Goal: Transaction & Acquisition: Purchase product/service

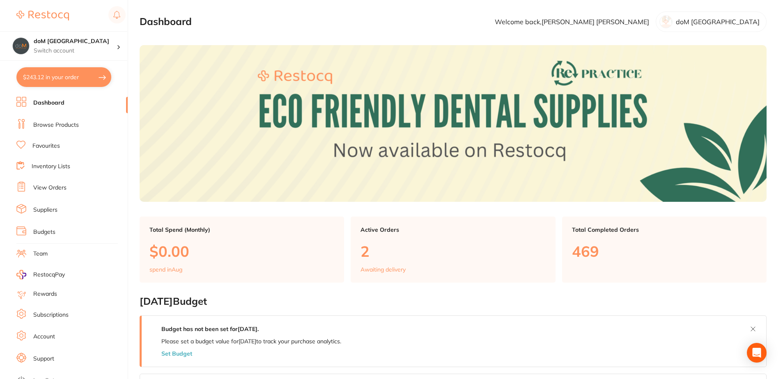
click at [47, 101] on link "Dashboard" at bounding box center [48, 103] width 31 height 8
click at [46, 124] on link "Browse Products" at bounding box center [56, 125] width 46 height 8
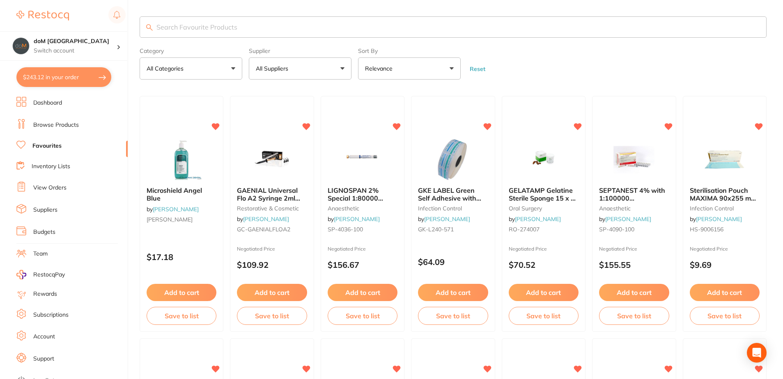
click at [179, 24] on input "search" at bounding box center [453, 26] width 627 height 21
type input "burs"
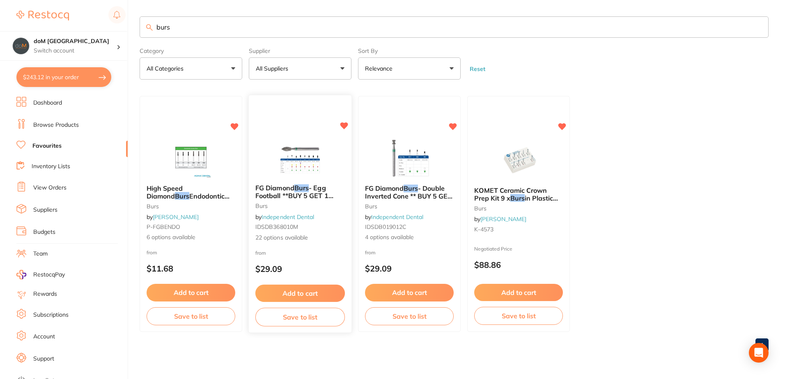
click at [292, 150] on img at bounding box center [300, 156] width 54 height 41
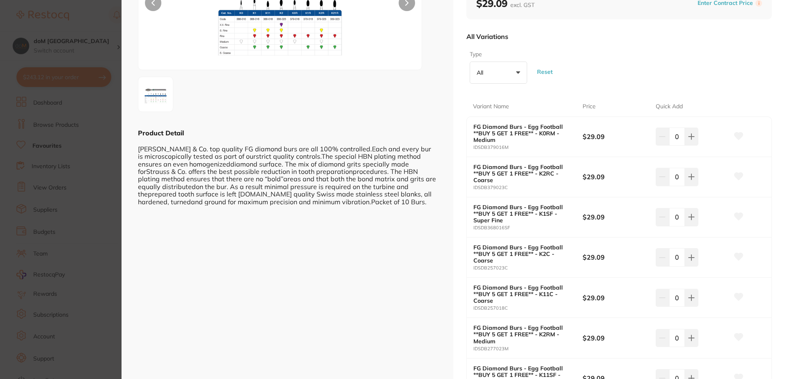
scroll to position [123, 0]
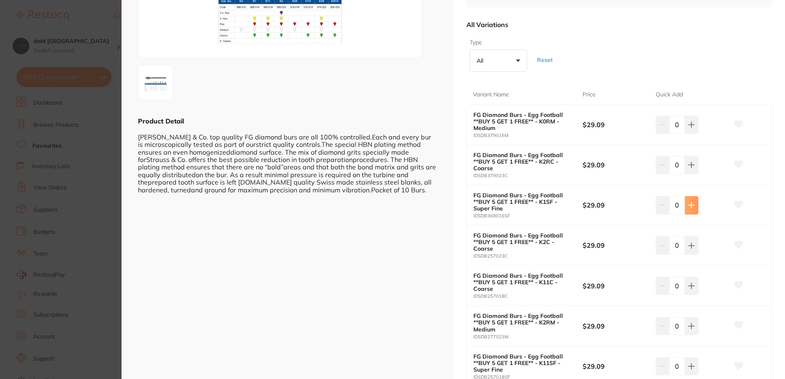
click at [690, 127] on icon at bounding box center [691, 124] width 5 height 5
type input "1"
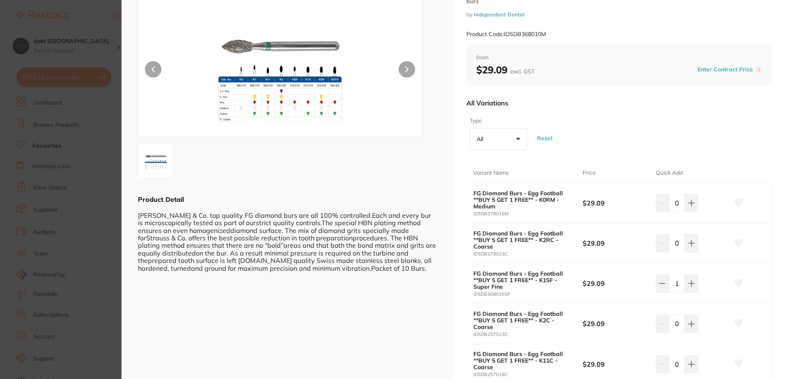
scroll to position [0, 0]
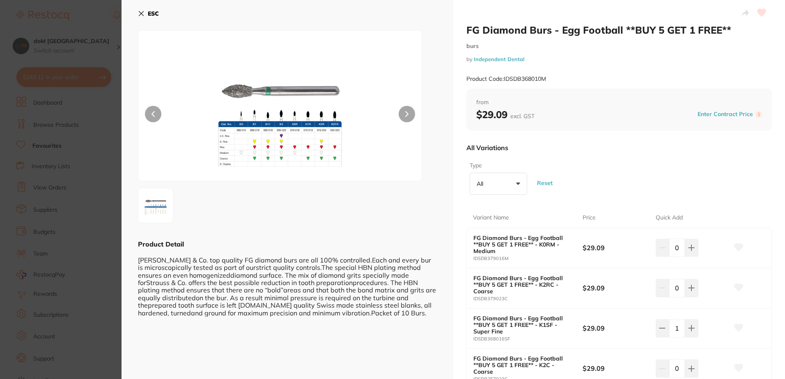
click at [139, 11] on icon at bounding box center [141, 13] width 5 height 5
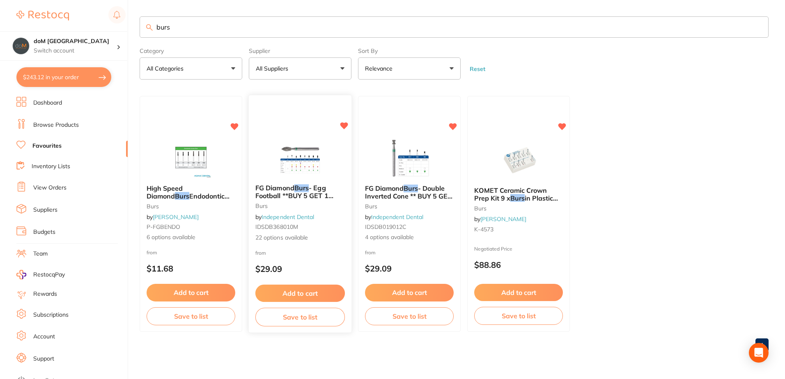
click at [283, 135] on div "FG Diamond Burs - Egg Football **BUY 5 GET 1 FREE** burs by Independent Dental …" at bounding box center [300, 214] width 104 height 239
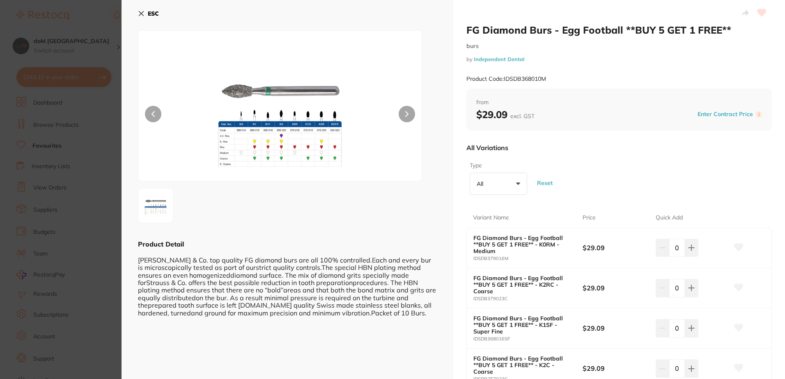
click at [411, 110] on button at bounding box center [407, 114] width 16 height 16
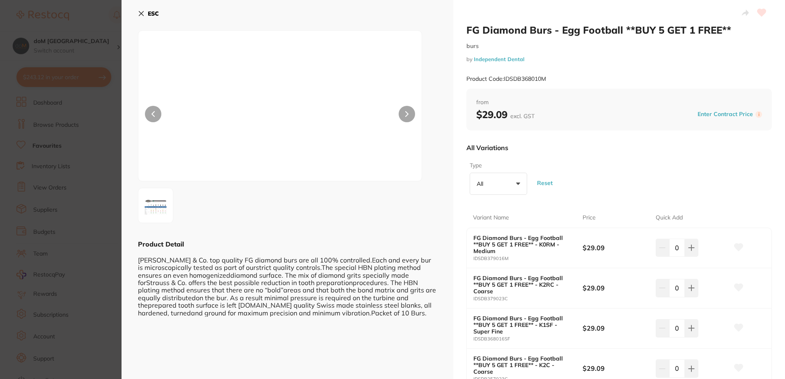
click at [410, 114] on button at bounding box center [407, 114] width 16 height 16
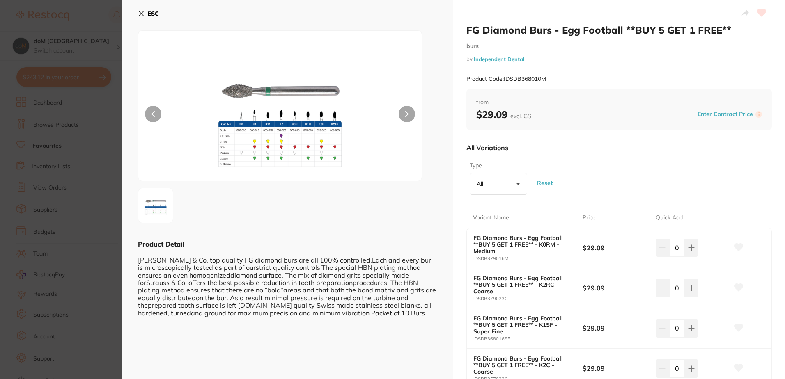
click at [140, 12] on icon at bounding box center [141, 13] width 7 height 7
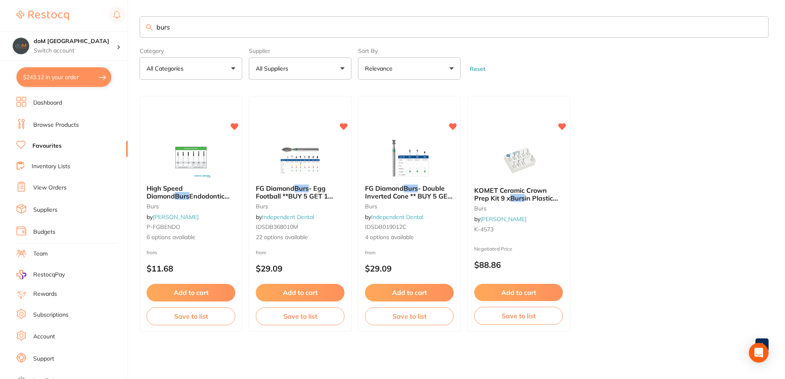
click at [60, 78] on button "$243.12 in your order" at bounding box center [63, 77] width 95 height 20
checkbox input "true"
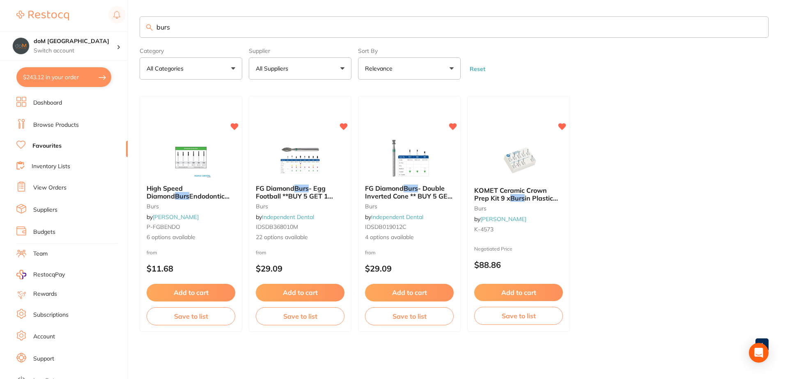
checkbox input "true"
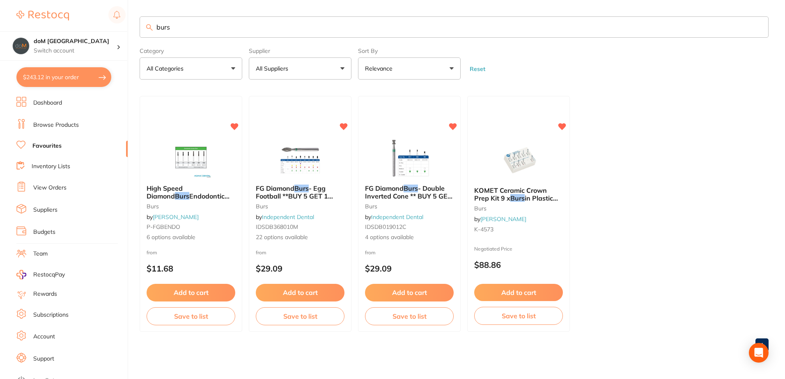
checkbox input "true"
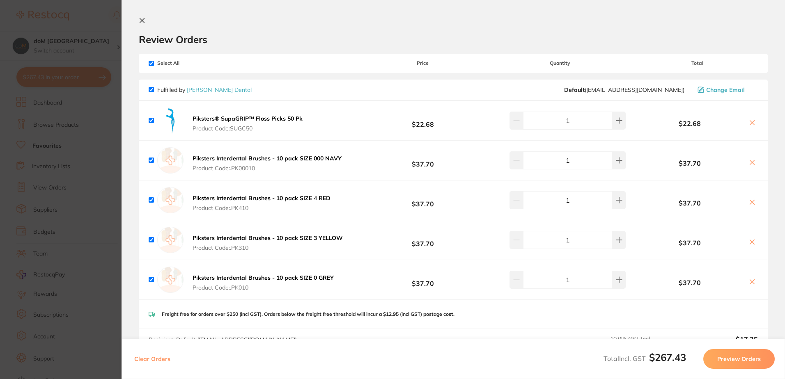
click at [139, 19] on icon at bounding box center [142, 20] width 7 height 7
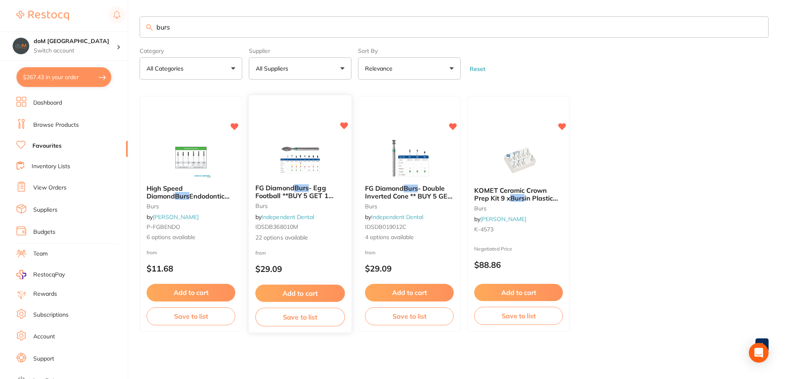
click at [301, 149] on img at bounding box center [300, 156] width 54 height 41
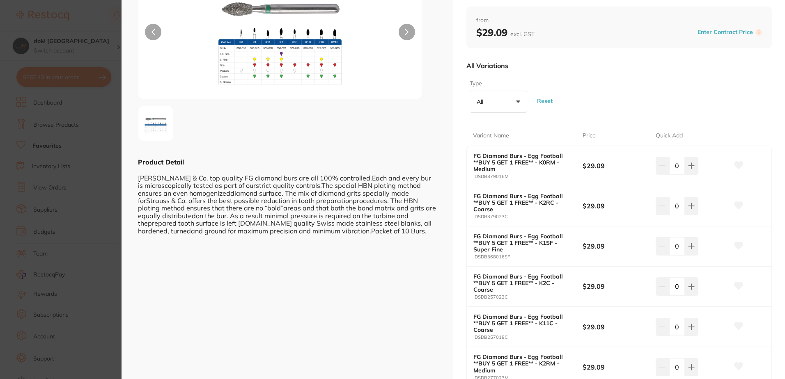
scroll to position [123, 0]
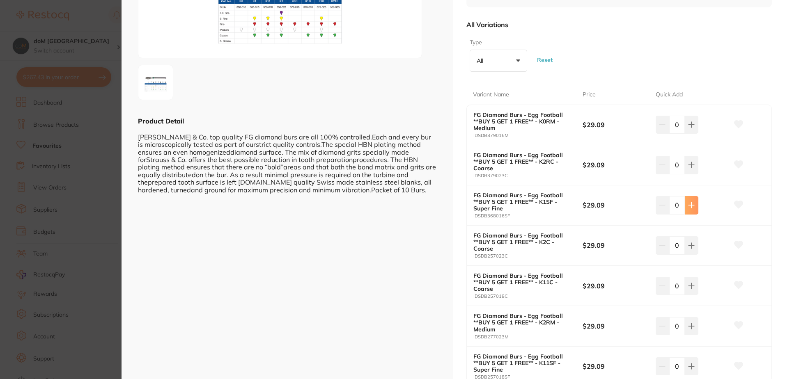
click at [685, 134] on button at bounding box center [692, 125] width 14 height 18
click at [691, 128] on icon at bounding box center [691, 125] width 7 height 7
type input "2"
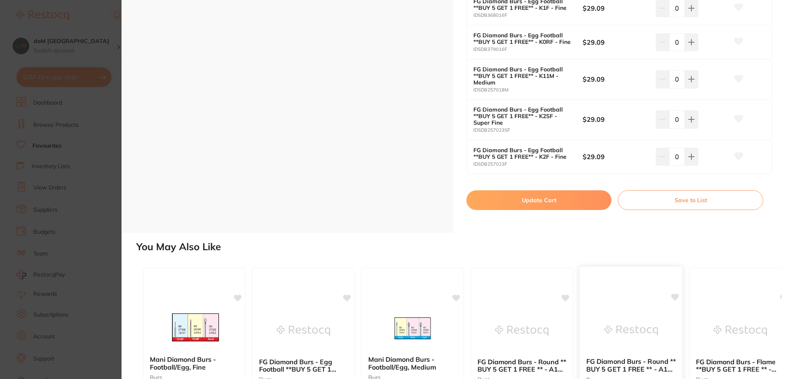
scroll to position [985, 0]
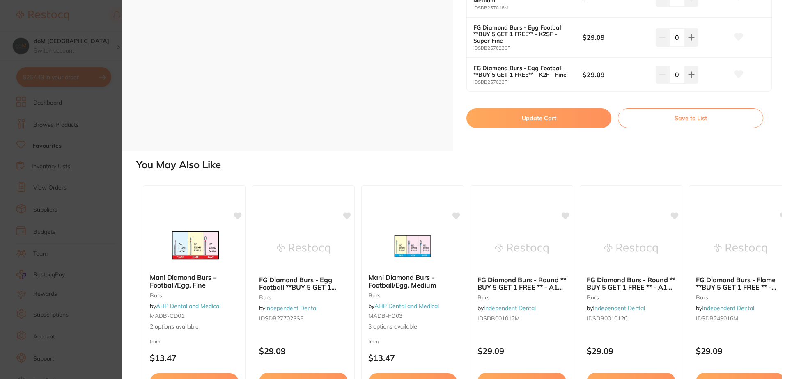
click at [545, 128] on button "Update Cart" at bounding box center [538, 118] width 145 height 20
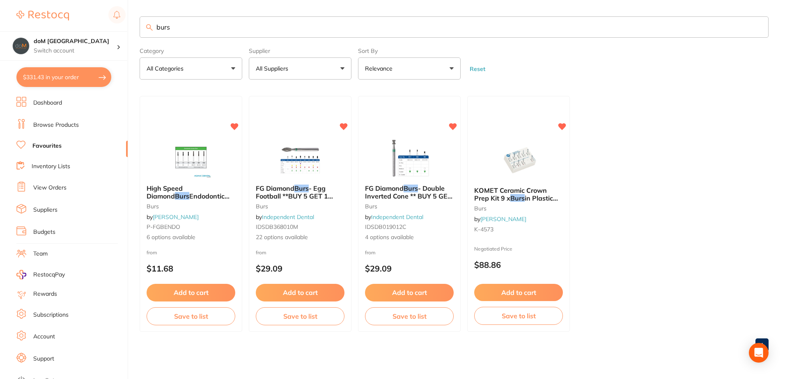
click at [60, 76] on button "$331.43 in your order" at bounding box center [63, 77] width 95 height 20
checkbox input "true"
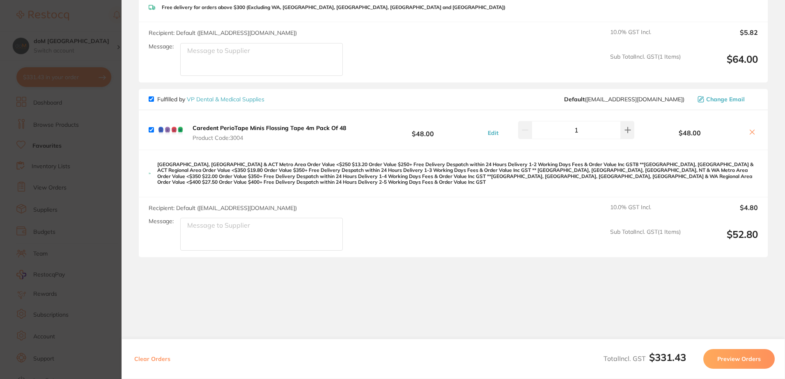
scroll to position [629, 0]
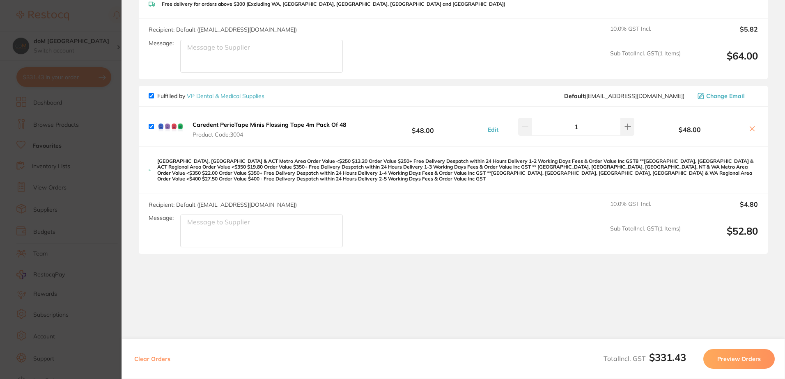
click at [729, 360] on button "Preview Orders" at bounding box center [738, 359] width 71 height 20
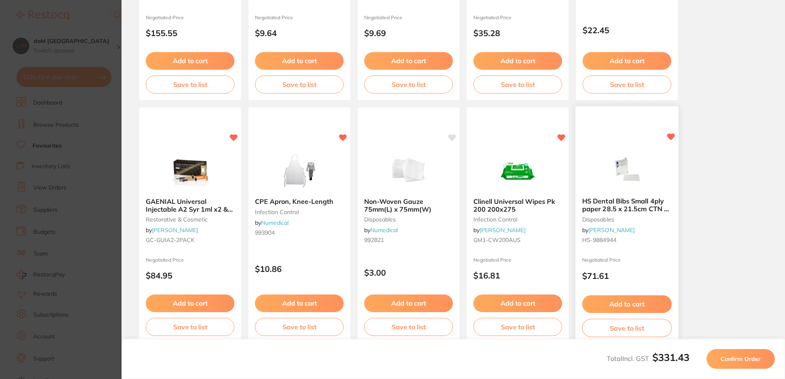
scroll to position [227, 0]
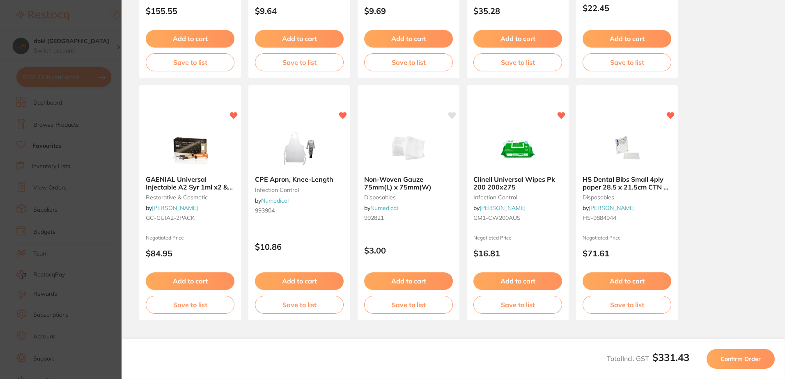
click at [743, 358] on span "Confirm Order" at bounding box center [741, 359] width 40 height 7
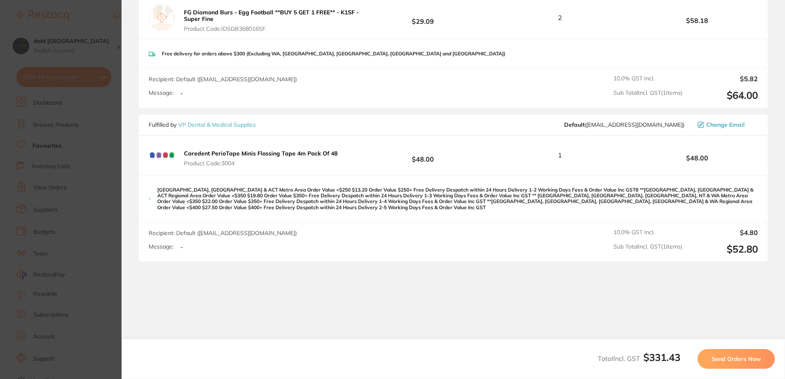
scroll to position [613, 0]
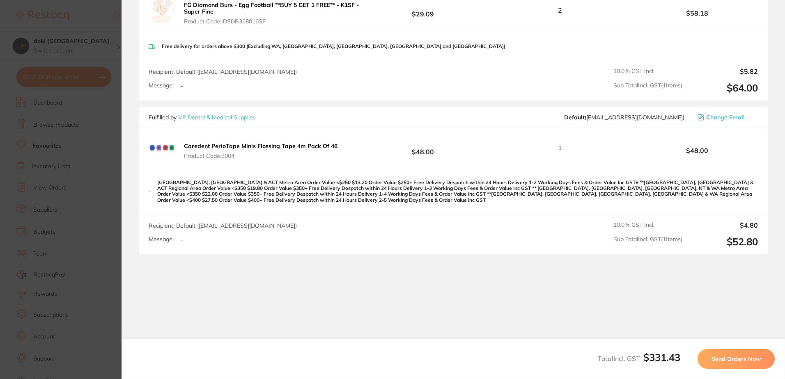
drag, startPoint x: 739, startPoint y: 359, endPoint x: 739, endPoint y: 352, distance: 7.4
click at [739, 359] on span "Send Orders Now" at bounding box center [736, 359] width 49 height 7
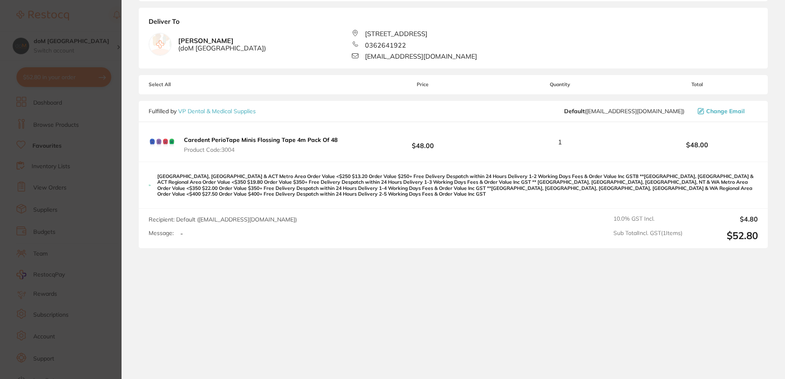
scroll to position [57, 0]
